Goal: Transaction & Acquisition: Book appointment/travel/reservation

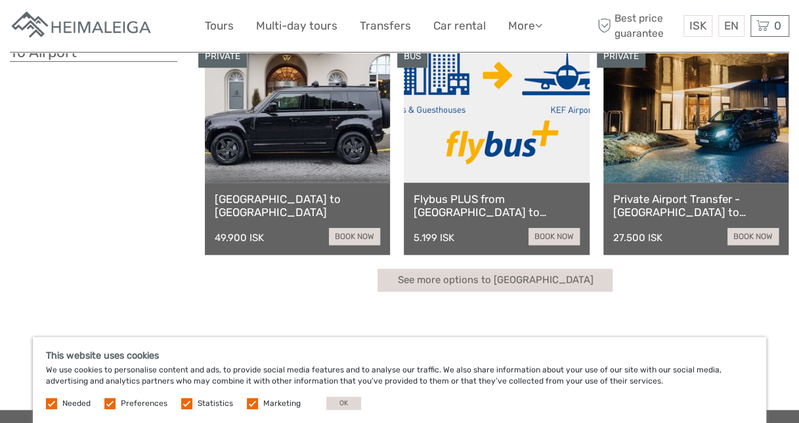
scroll to position [394, 0]
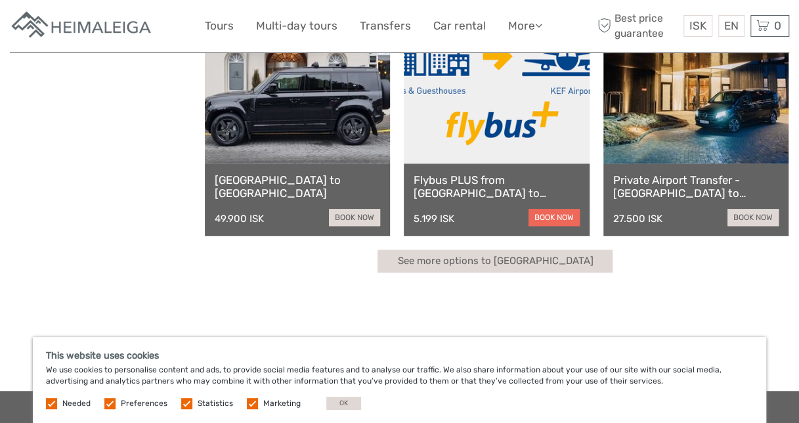
click at [560, 218] on link "book now" at bounding box center [553, 217] width 51 height 17
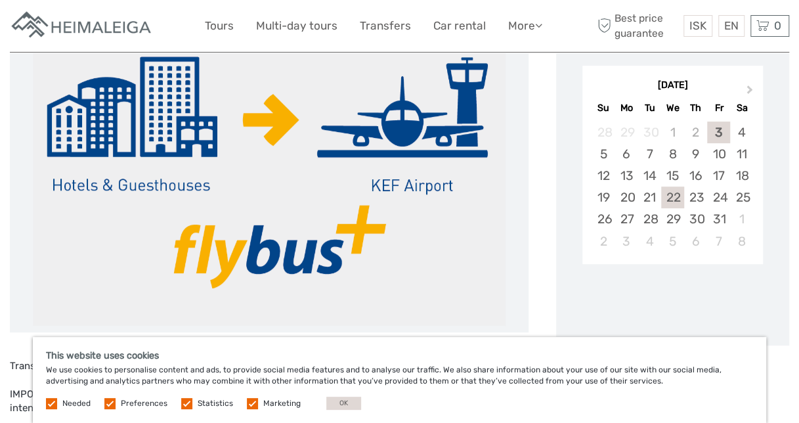
scroll to position [197, 0]
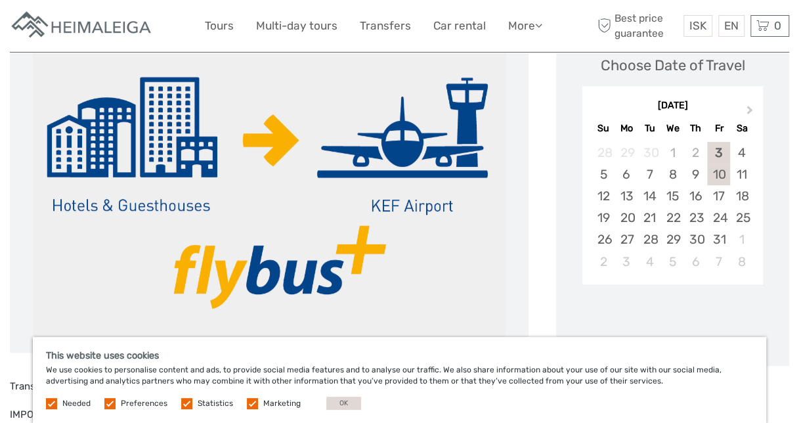
click at [720, 176] on div "10" at bounding box center [718, 174] width 23 height 22
click at [738, 170] on div "11" at bounding box center [741, 174] width 23 height 22
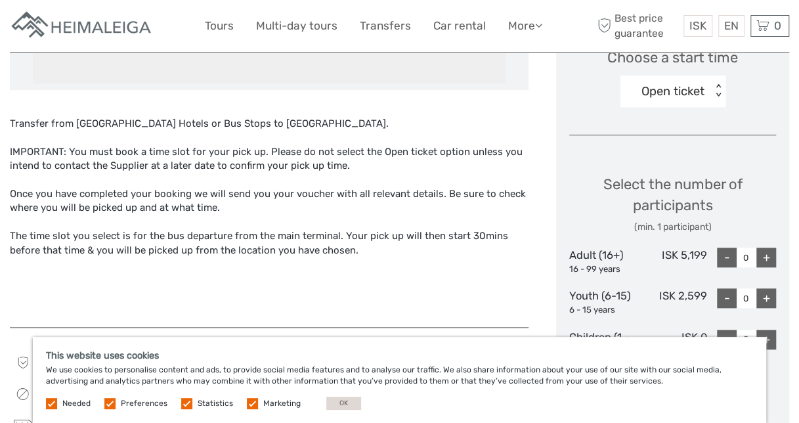
scroll to position [525, 0]
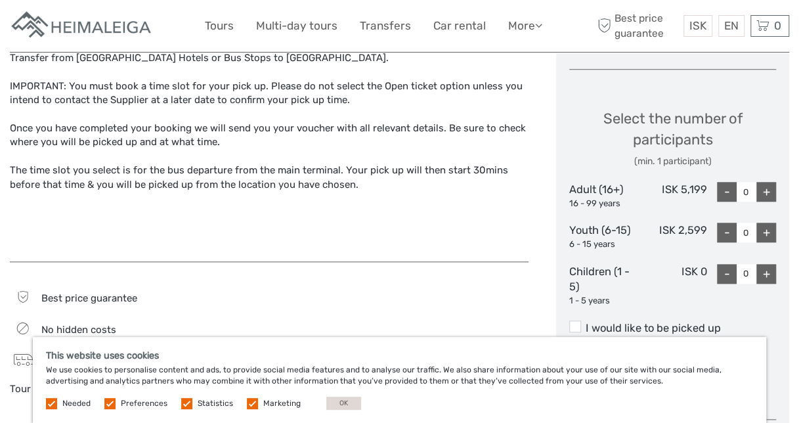
click at [766, 189] on div "+" at bounding box center [766, 192] width 20 height 20
type input "1"
click at [765, 224] on div "+" at bounding box center [766, 232] width 20 height 20
type input "2"
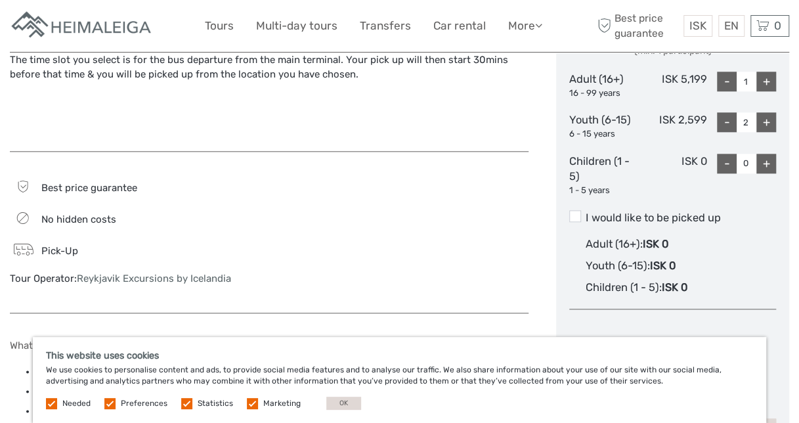
scroll to position [656, 0]
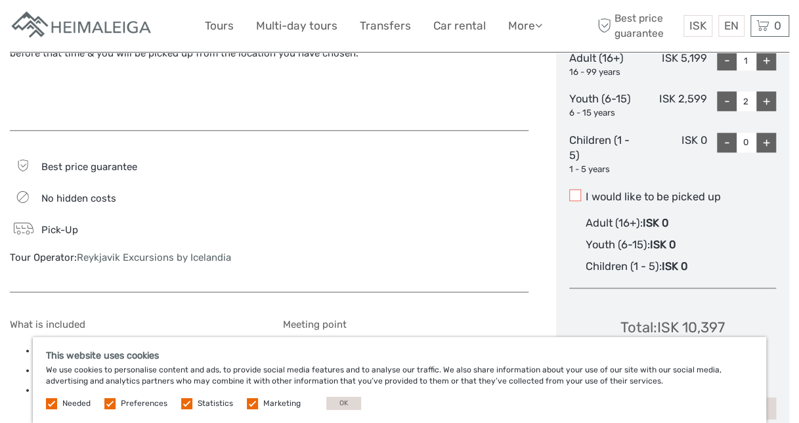
click at [577, 197] on span at bounding box center [575, 195] width 12 height 12
click at [585, 192] on input "I would like to be picked up" at bounding box center [585, 192] width 0 height 0
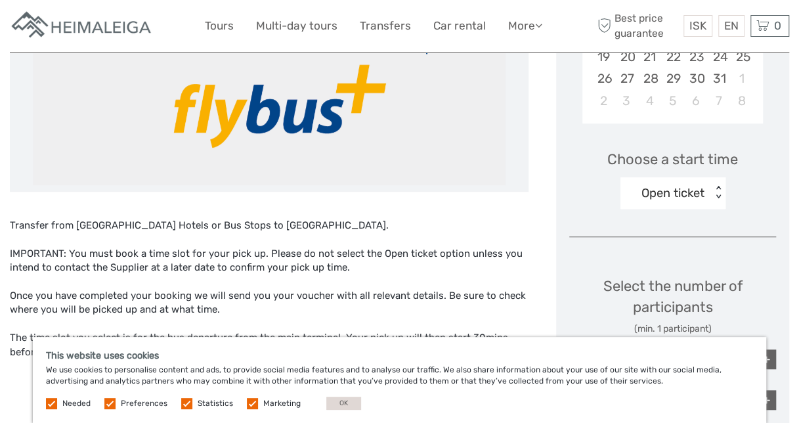
scroll to position [328, 0]
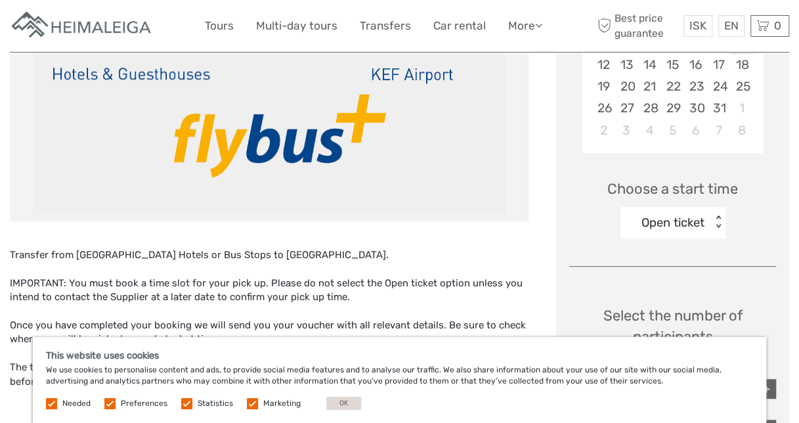
click at [718, 217] on div "< >" at bounding box center [717, 222] width 11 height 14
click at [743, 218] on div "Choose a start time Open ticket < >" at bounding box center [672, 203] width 207 height 84
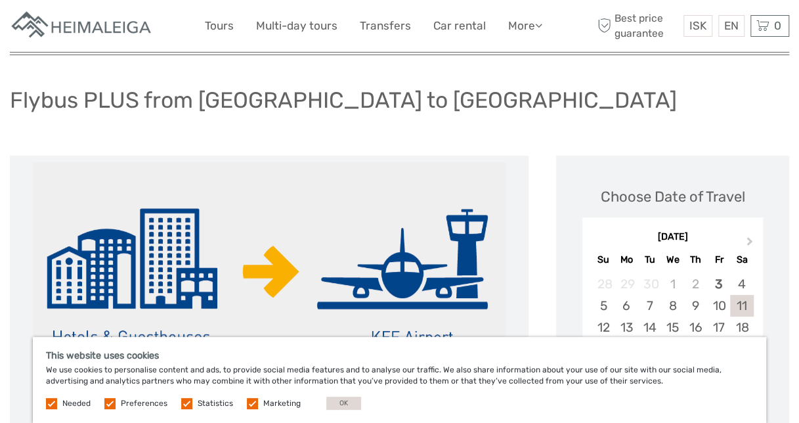
scroll to position [0, 0]
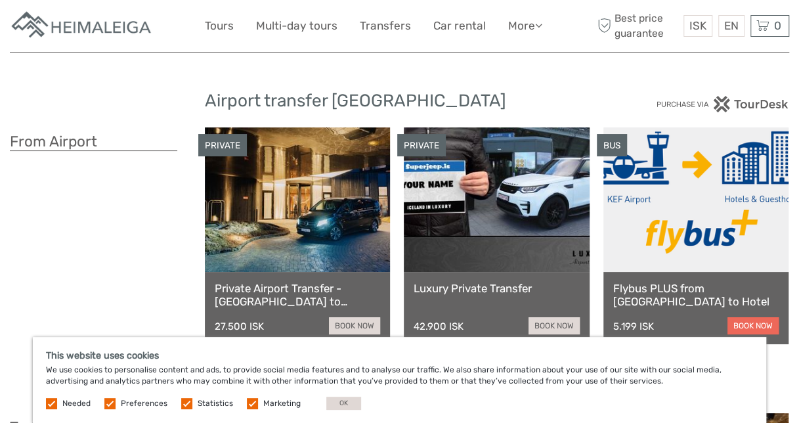
click at [736, 322] on link "book now" at bounding box center [752, 325] width 51 height 17
